Goal: Complete application form

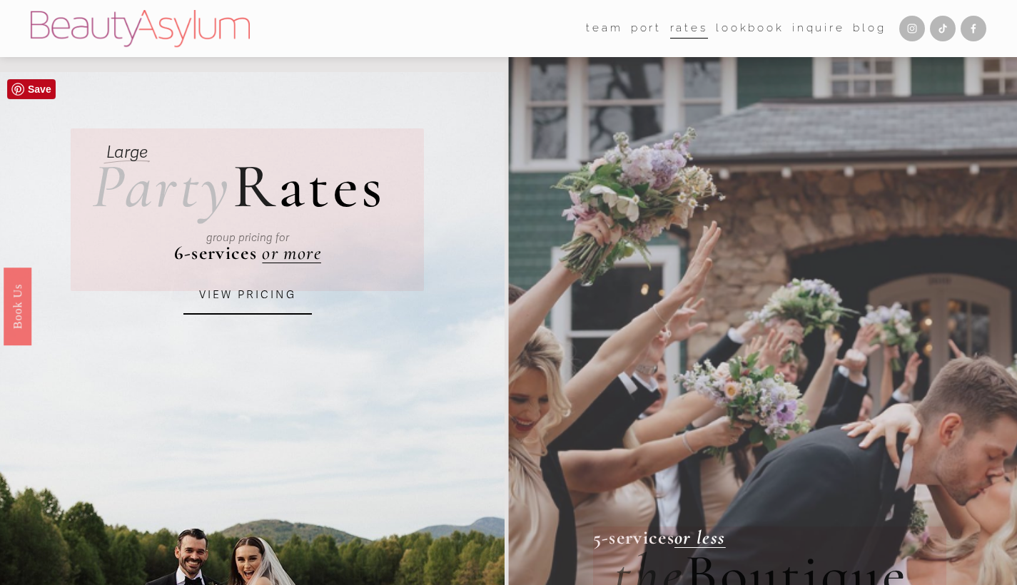
click at [252, 301] on link "VIEW PRICING" at bounding box center [247, 295] width 128 height 39
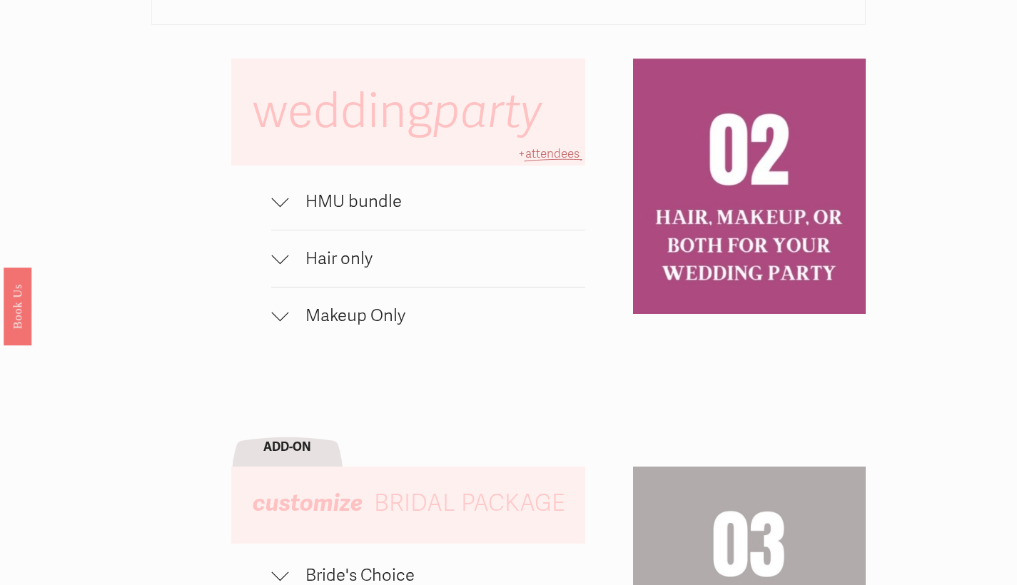
scroll to position [908, 0]
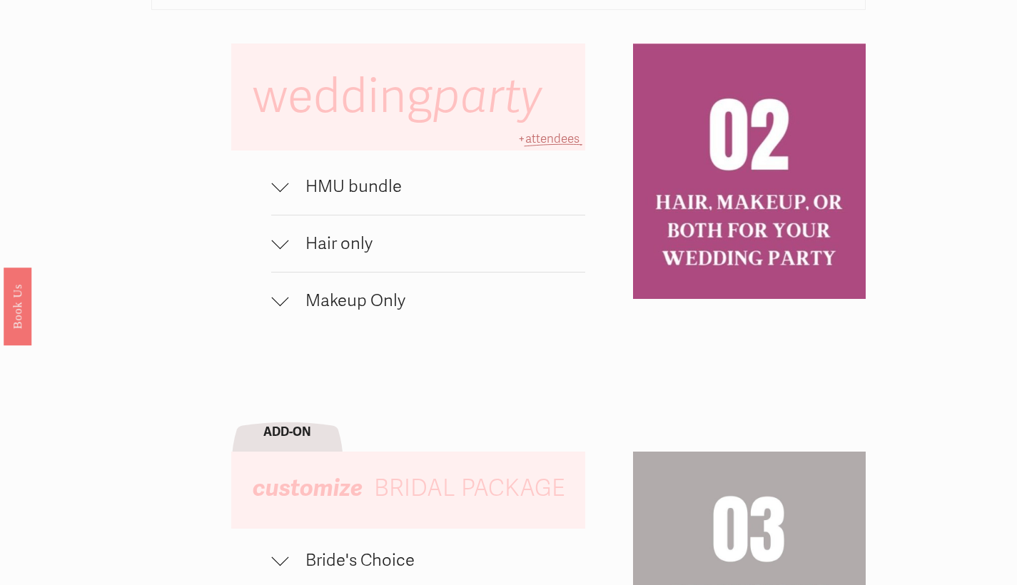
click at [282, 191] on div at bounding box center [279, 183] width 17 height 17
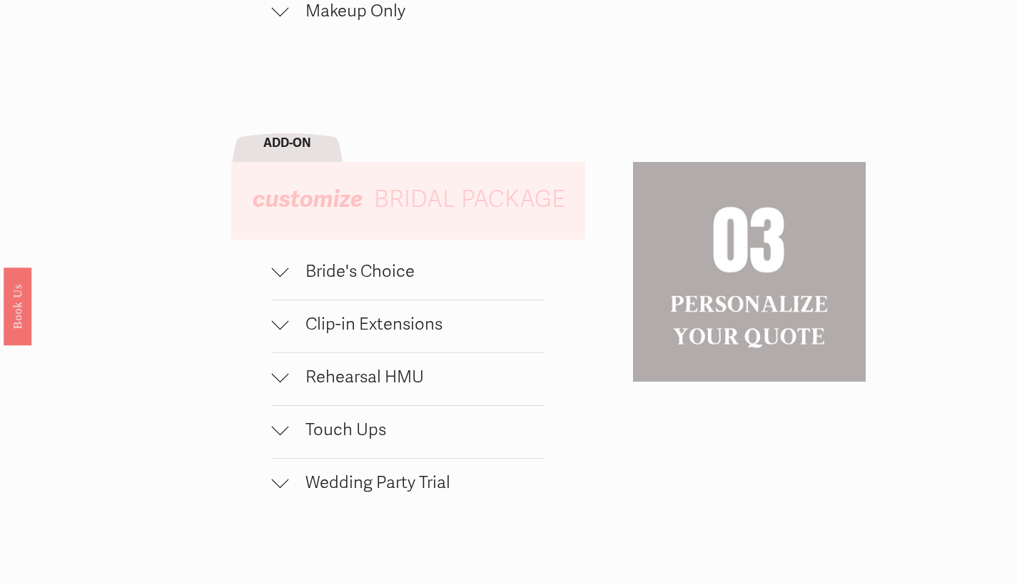
scroll to position [1316, 0]
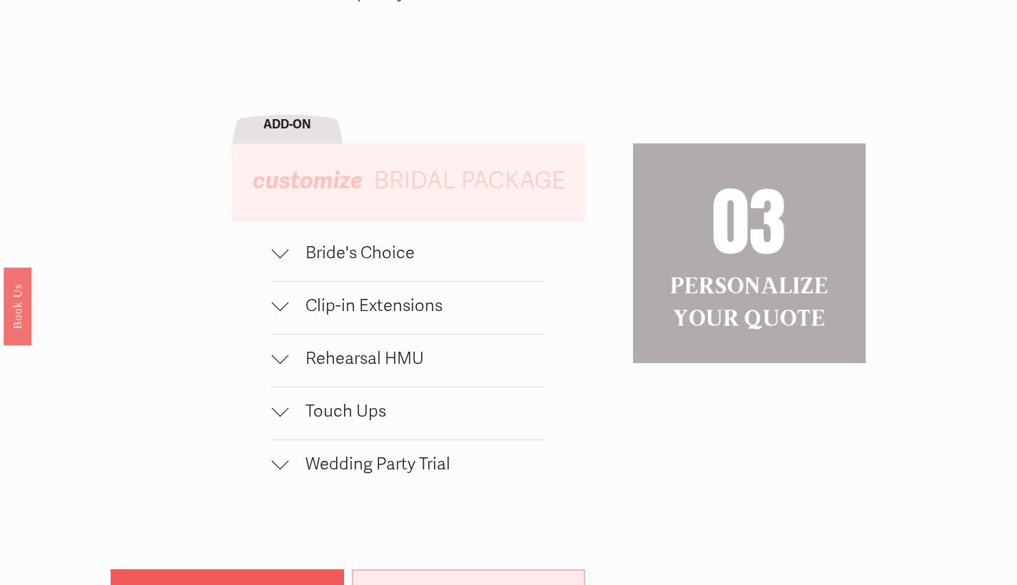
click at [285, 260] on div at bounding box center [279, 252] width 17 height 17
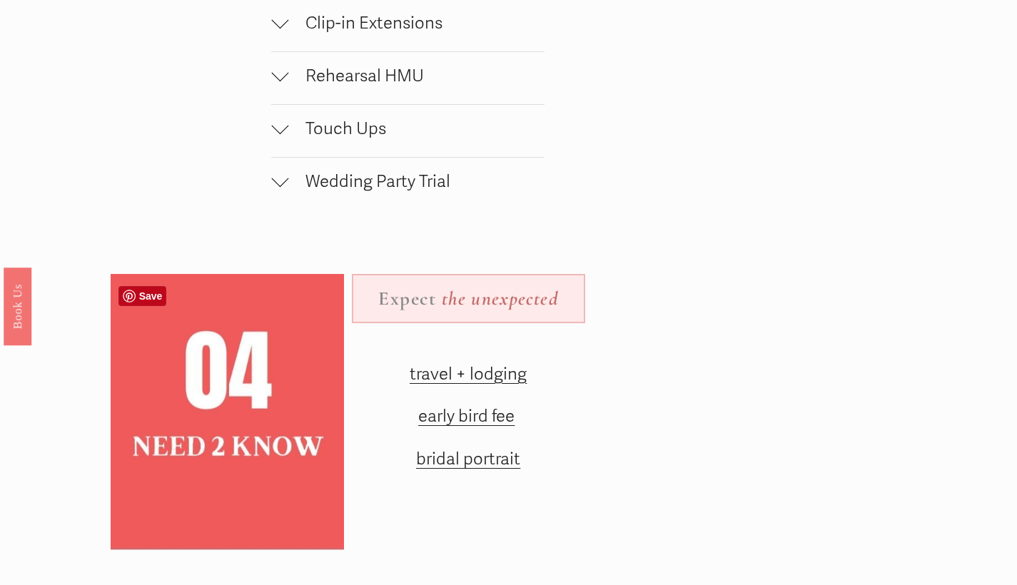
scroll to position [1699, 0]
click at [285, 184] on div at bounding box center [279, 177] width 17 height 17
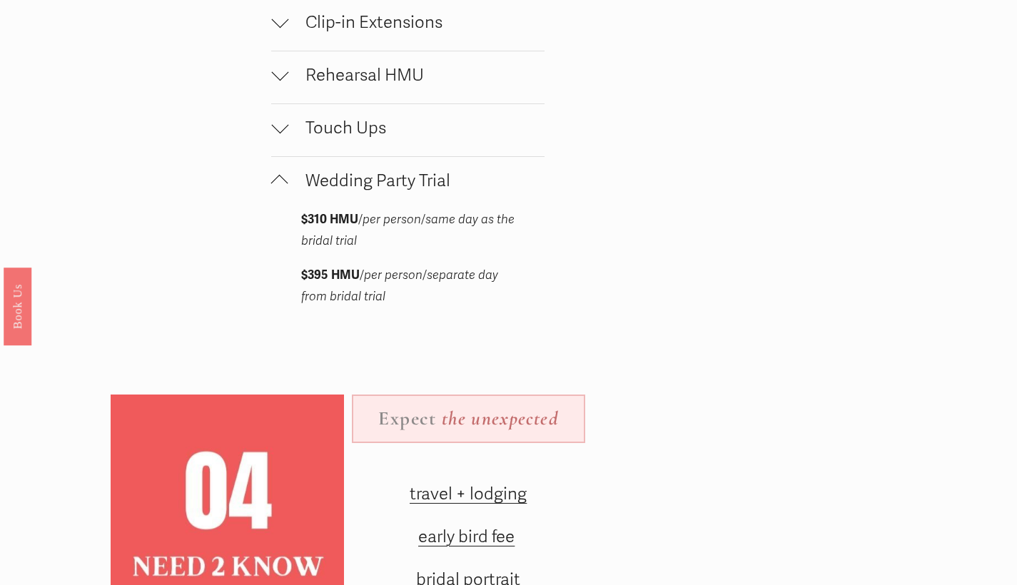
click at [283, 183] on div at bounding box center [279, 183] width 17 height 17
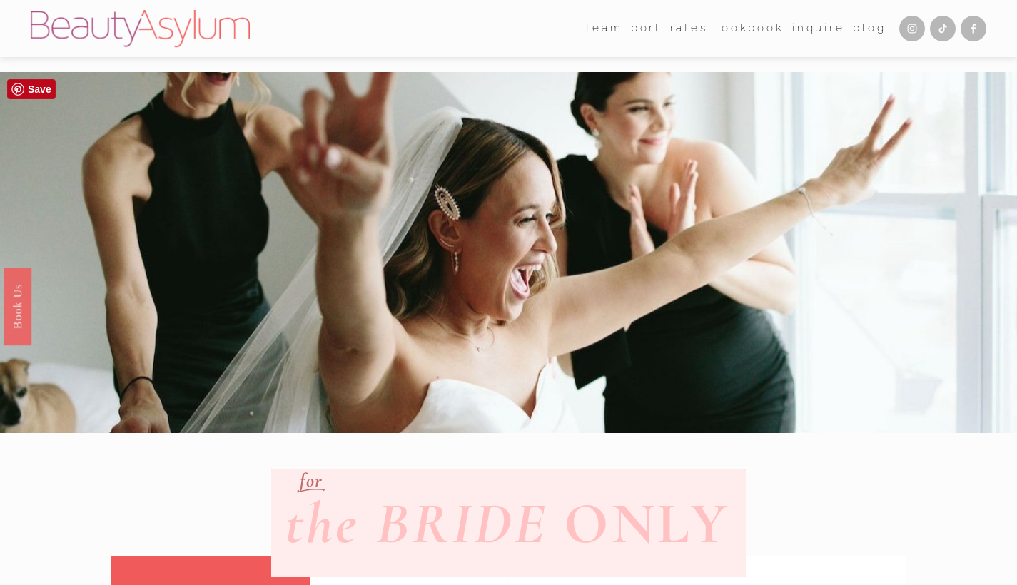
scroll to position [0, 0]
click at [815, 24] on link "Inquire" at bounding box center [818, 29] width 53 height 22
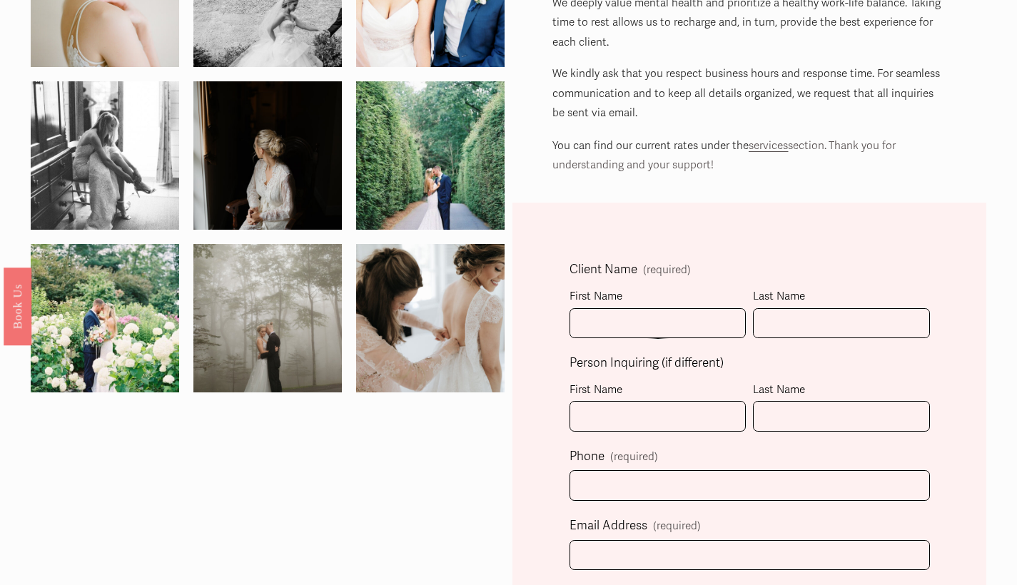
scroll to position [195, 0]
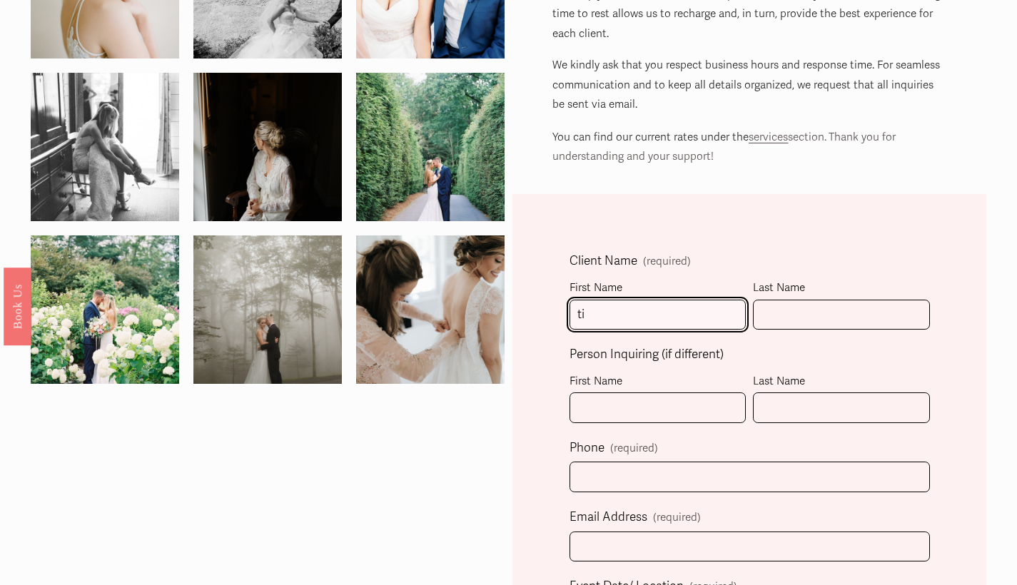
type input "t"
type input "[PERSON_NAME]"
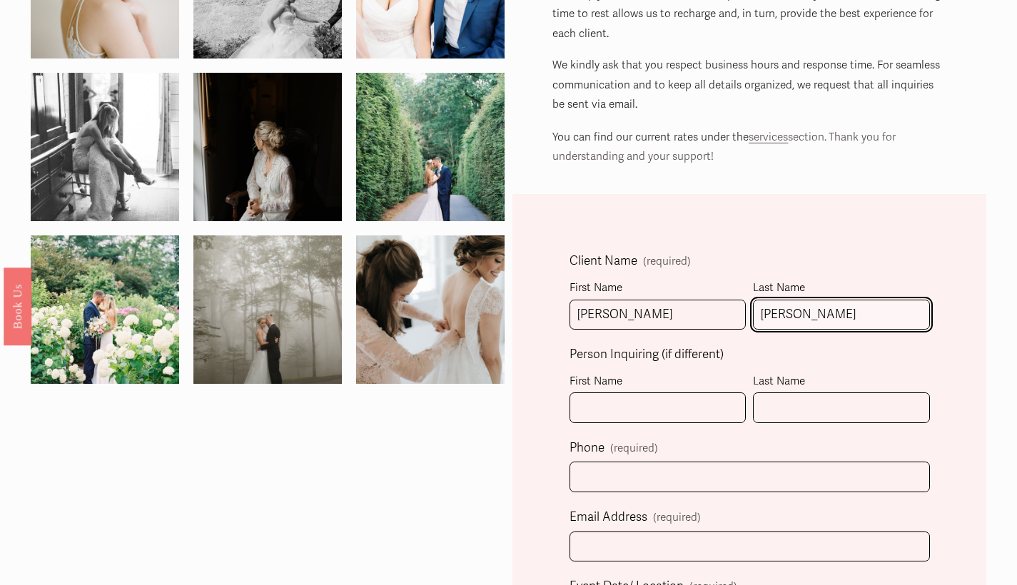
type input "[PERSON_NAME]"
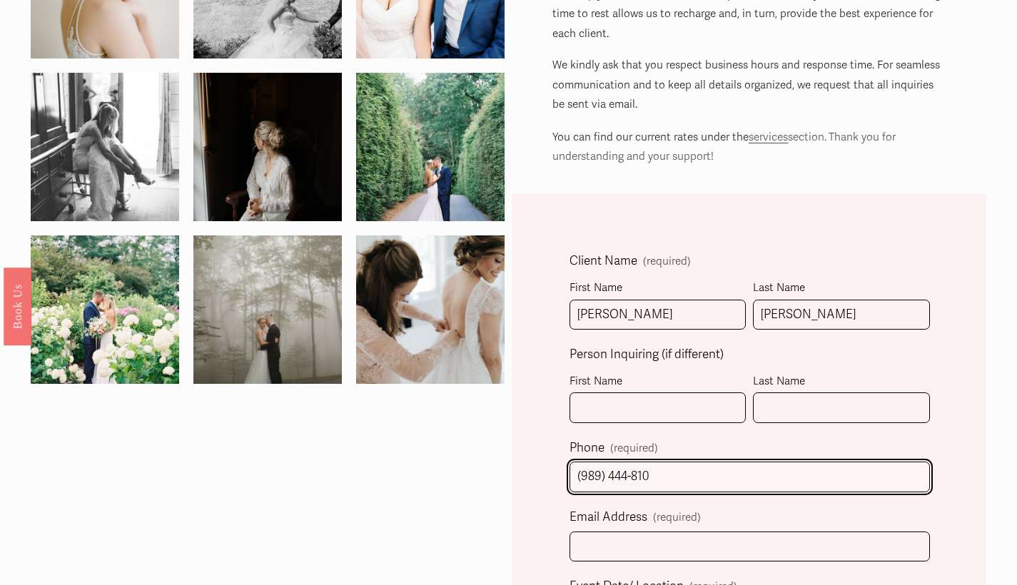
type input "[PHONE_NUMBER]"
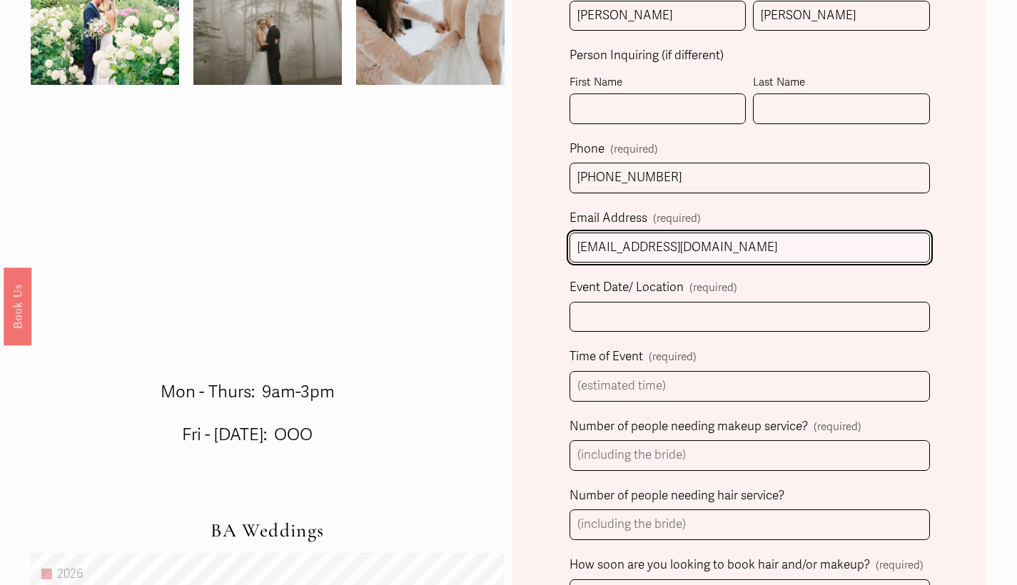
scroll to position [528, 0]
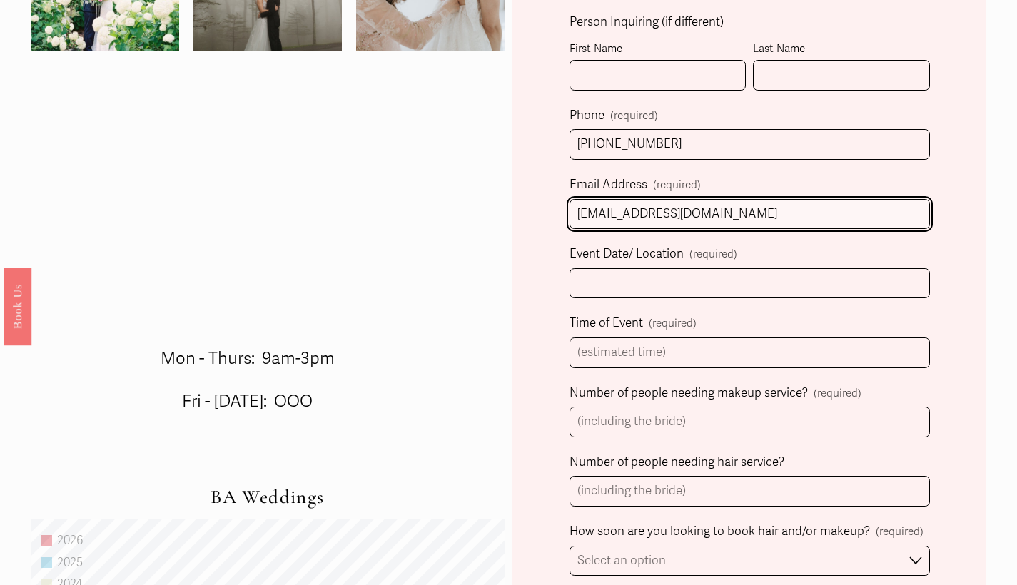
type input "[EMAIL_ADDRESS][DOMAIN_NAME]"
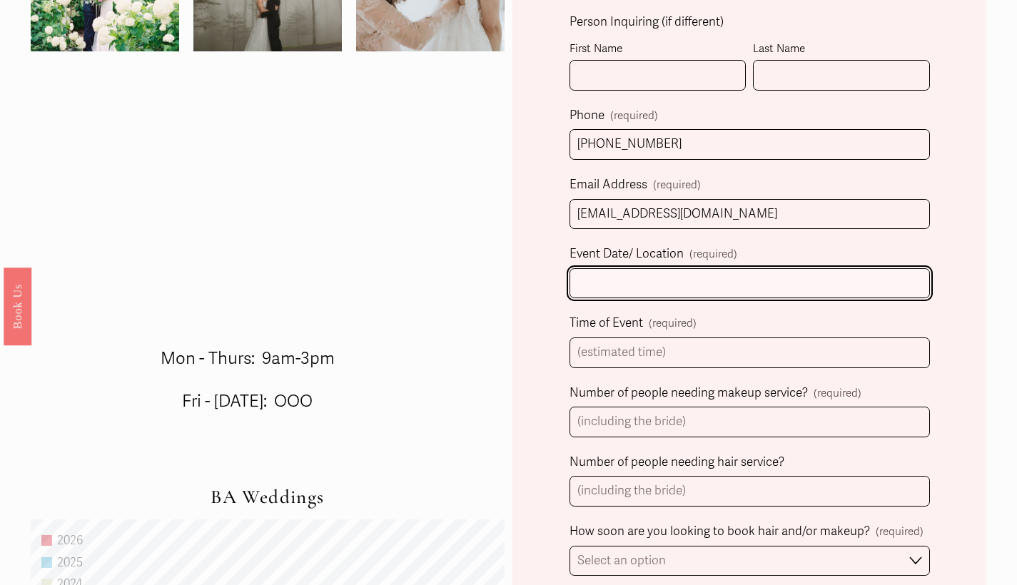
click at [709, 292] on input "Event Date/ Location (required)" at bounding box center [749, 283] width 360 height 31
type input "[DATE], [GEOGRAPHIC_DATA] [GEOGRAPHIC_DATA]"
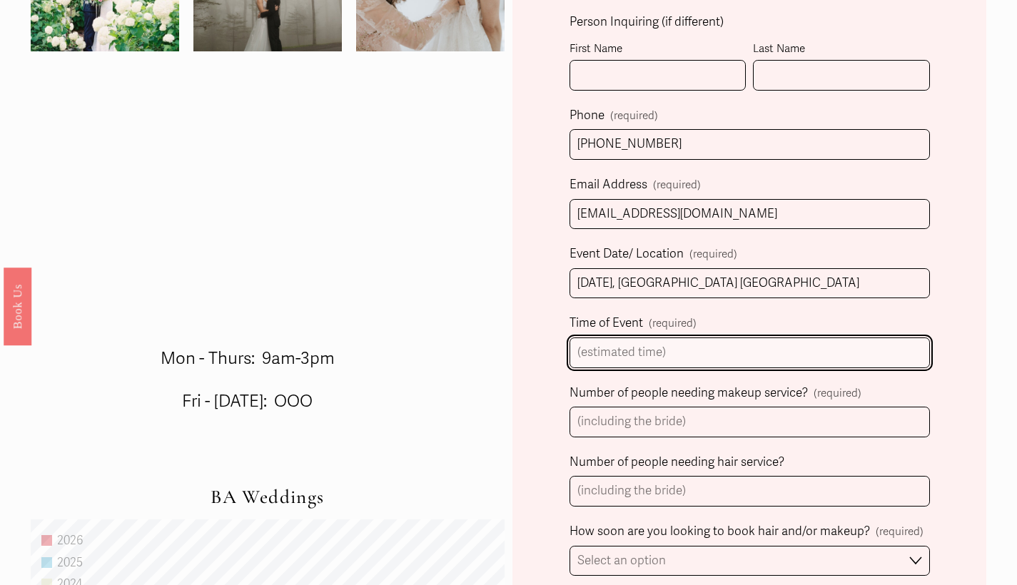
click at [678, 348] on input "Time of Event (required)" at bounding box center [749, 352] width 360 height 31
type input "3:30PM ceremony start"
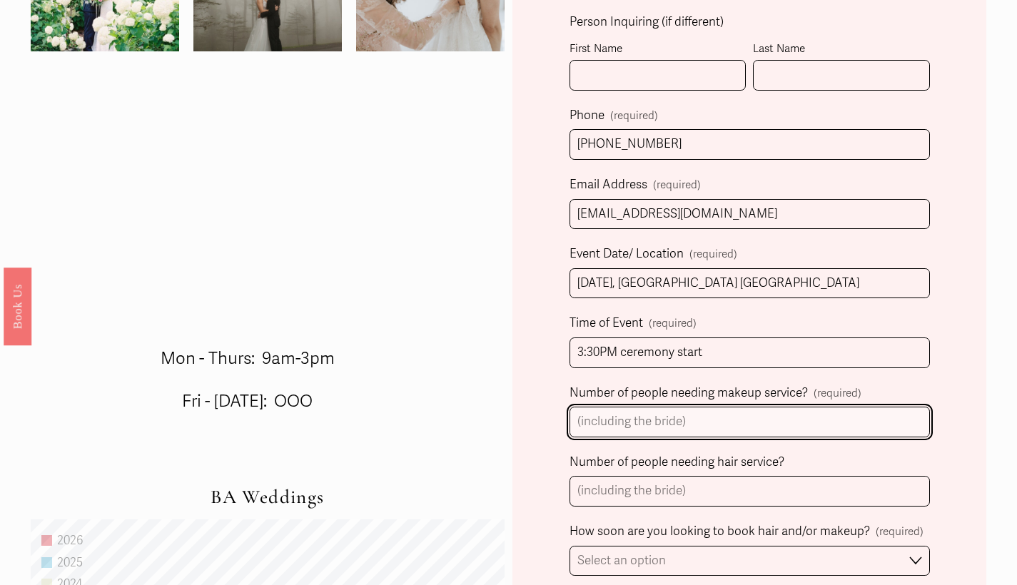
click at [661, 420] on input "Number of people needing makeup service? (required)" at bounding box center [749, 422] width 360 height 31
type input "1"
type input "9"
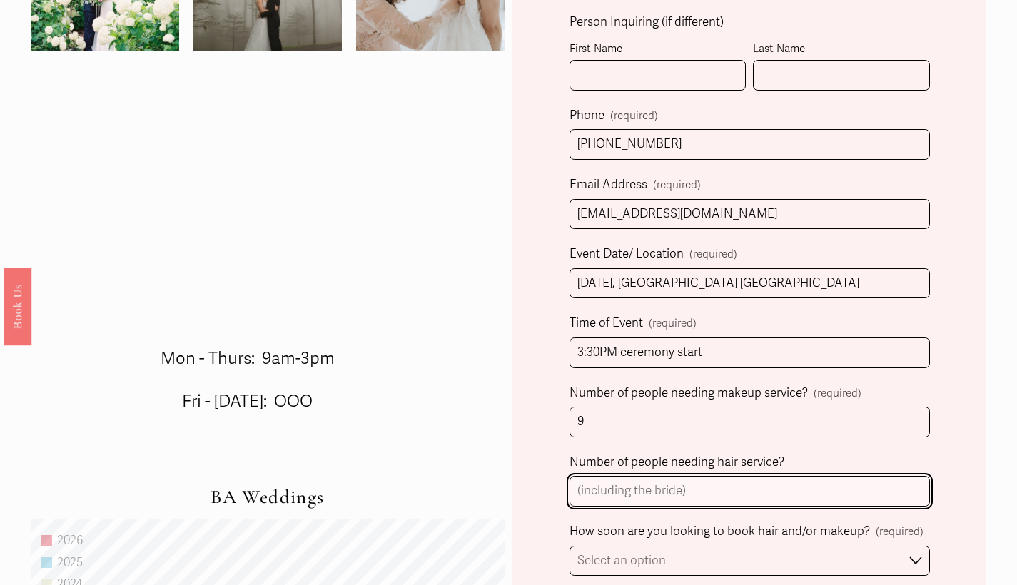
click at [635, 487] on input "Number of people needing hair service?" at bounding box center [749, 491] width 360 height 31
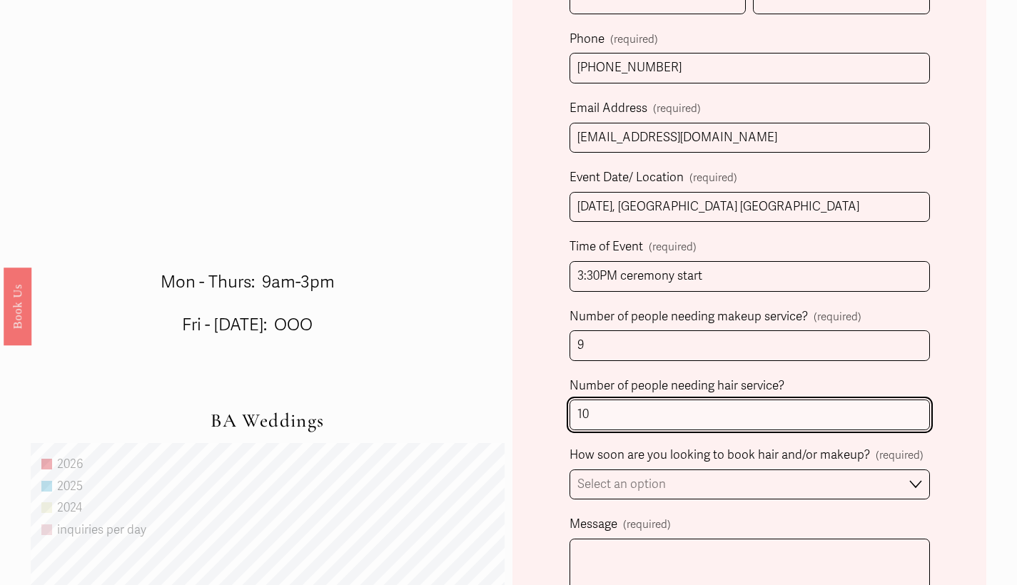
scroll to position [616, 0]
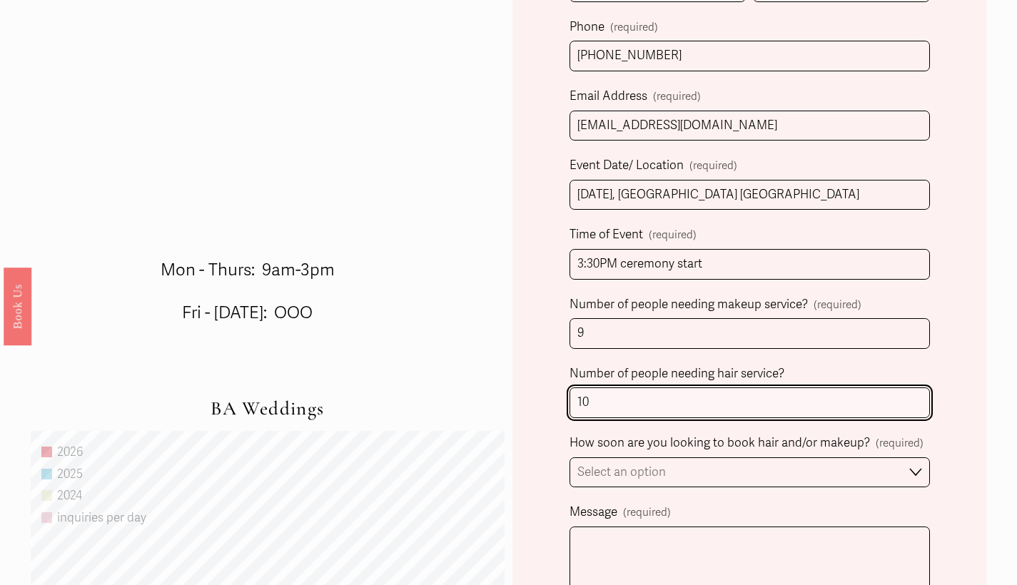
type input "10"
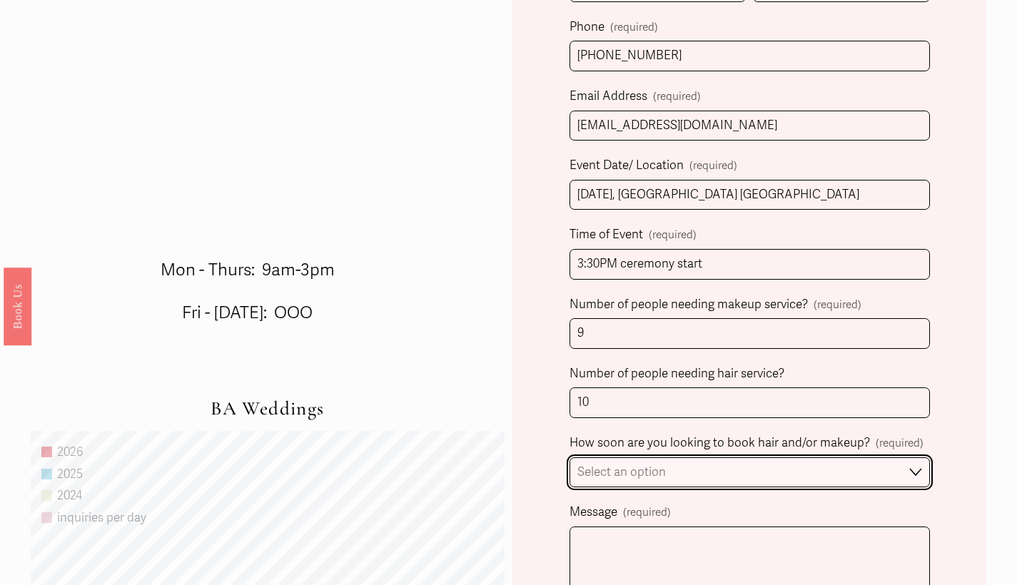
select select "1-2 weeks"
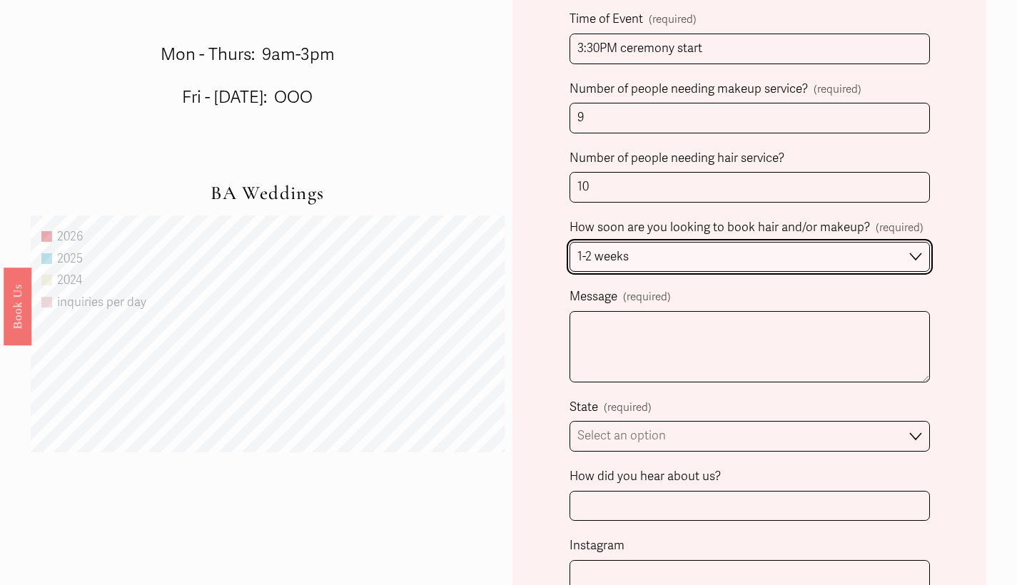
scroll to position [838, 0]
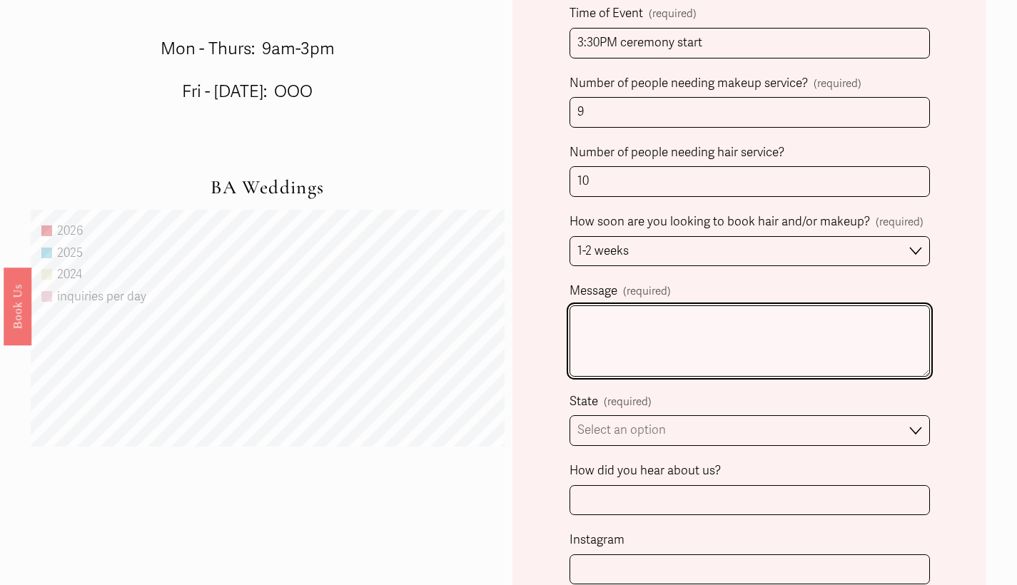
click at [616, 324] on textarea "Message (required)" at bounding box center [749, 340] width 360 height 71
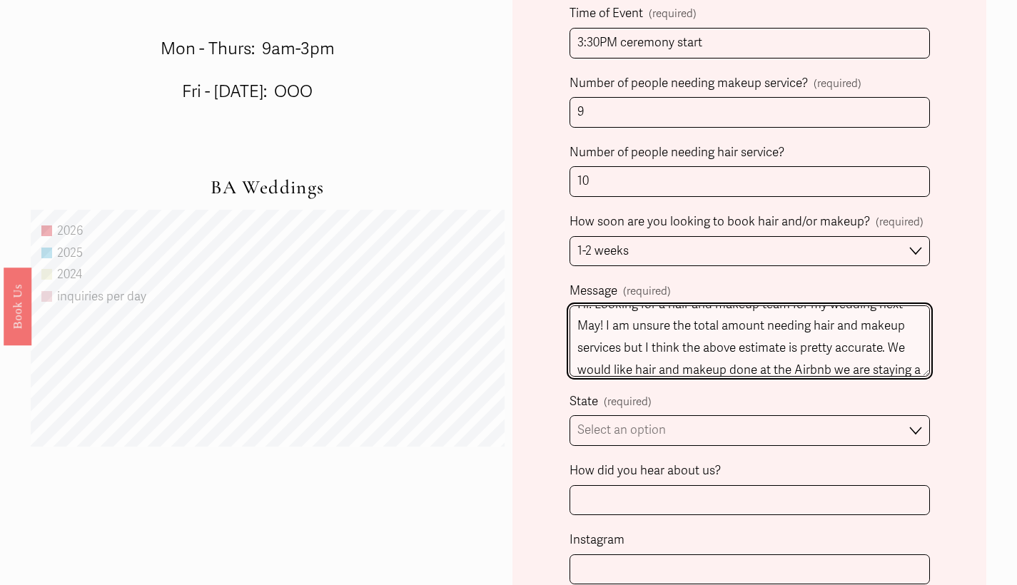
scroll to position [37, 0]
type textarea "Hi! Looking for a hair and makeup team for my wedding next May! I am unsure the…"
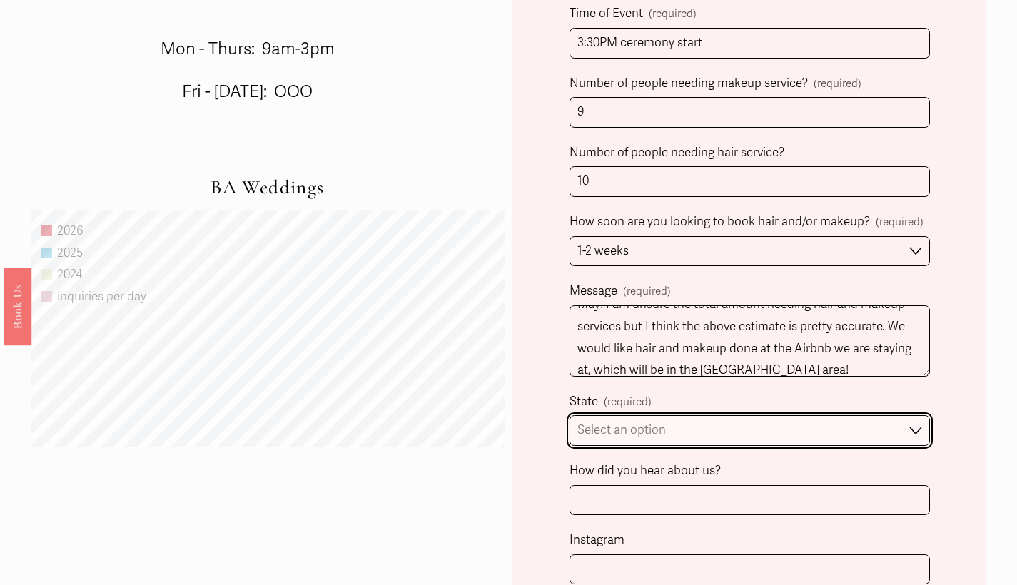
select select "[GEOGRAPHIC_DATA], [GEOGRAPHIC_DATA]"
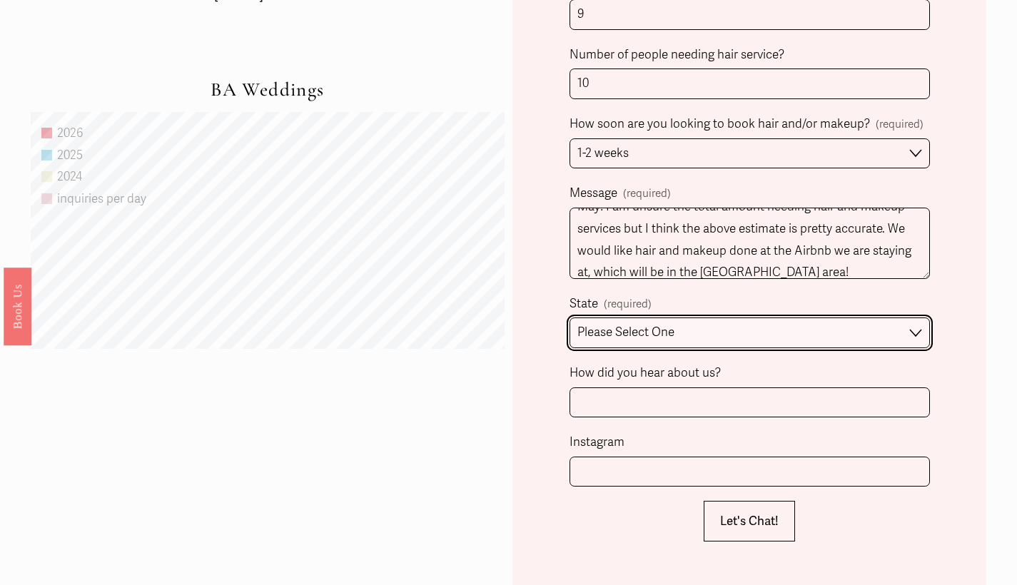
scroll to position [936, 0]
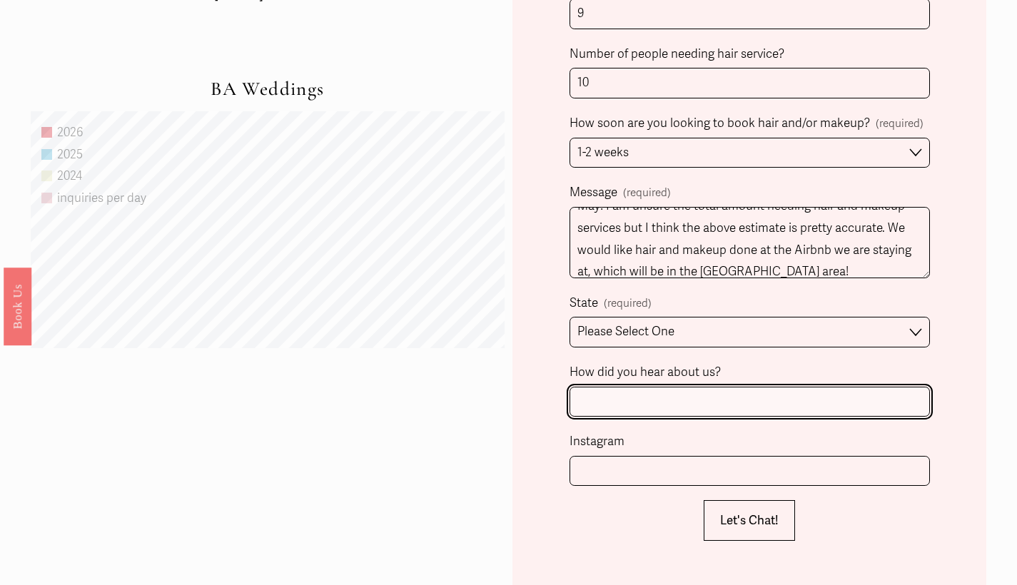
click at [629, 393] on input "How did you hear about us?" at bounding box center [749, 402] width 360 height 31
type input "Google"
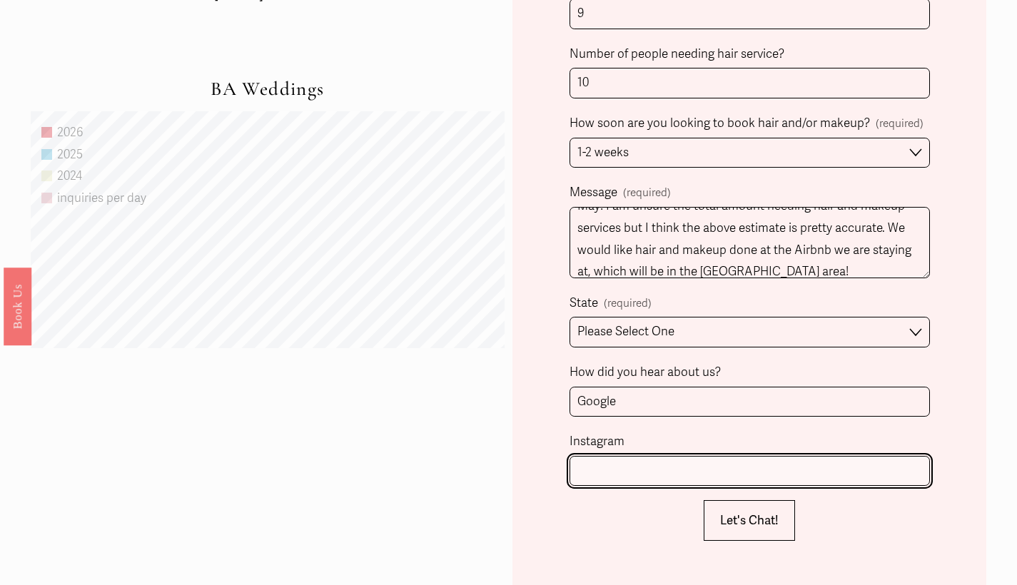
click at [616, 469] on input "Instagram" at bounding box center [749, 471] width 360 height 31
type input "tiffannwilli"
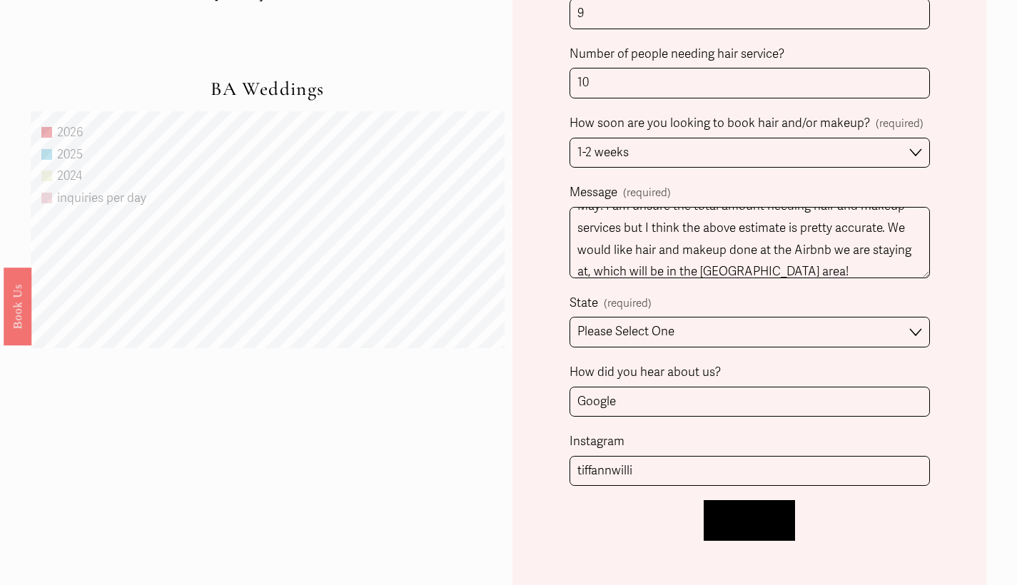
click at [750, 502] on button "Let's Chat! Let's Chat!" at bounding box center [748, 520] width 91 height 41
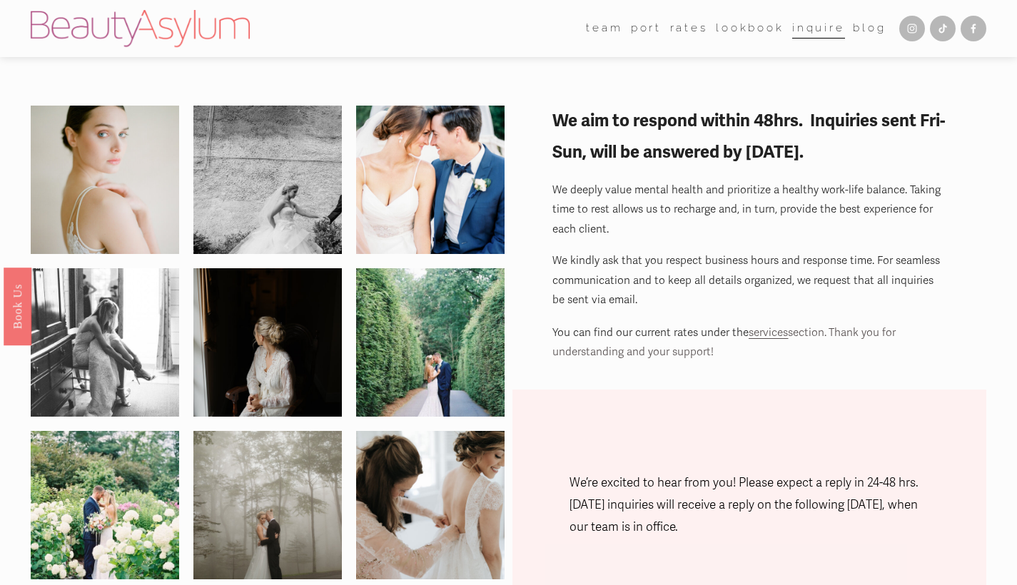
scroll to position [0, 0]
